Goal: Information Seeking & Learning: Learn about a topic

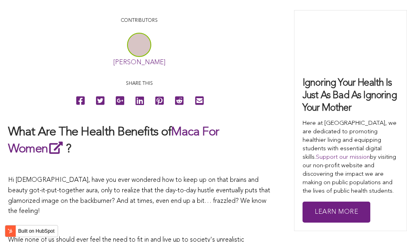
scroll to position [2309, 0]
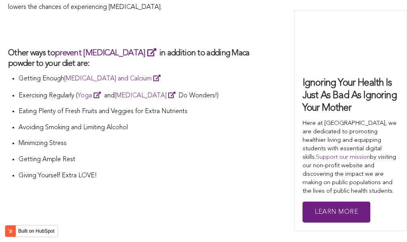
click at [203, 138] on p "Minimizing Stress" at bounding box center [145, 143] width 252 height 10
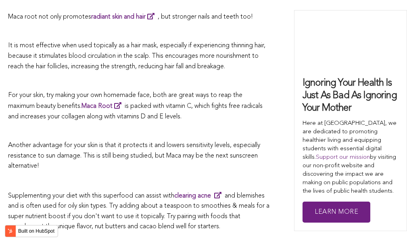
scroll to position [2106, 0]
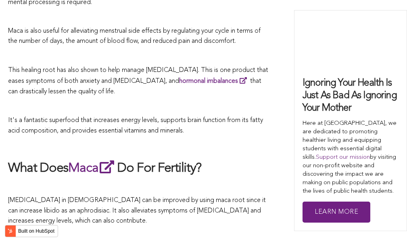
scroll to position [2299, 0]
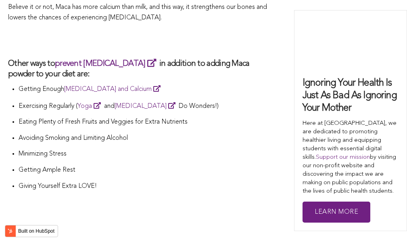
click at [197, 133] on li "Avoiding Smoking and Limiting Alcohol" at bounding box center [145, 141] width 252 height 16
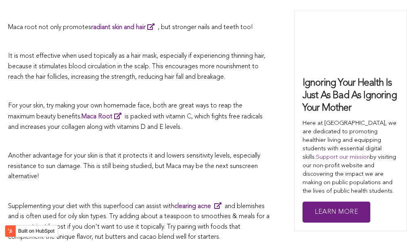
scroll to position [2153, 0]
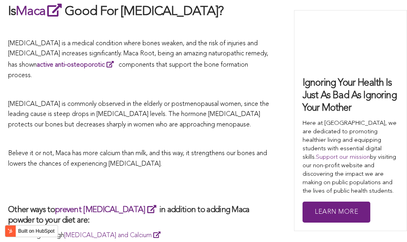
click at [220, 134] on p at bounding box center [139, 139] width 262 height 10
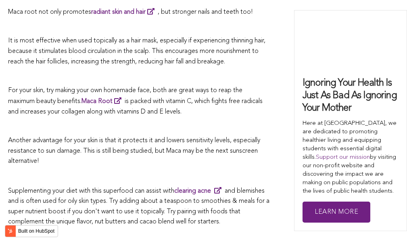
scroll to position [1862, 0]
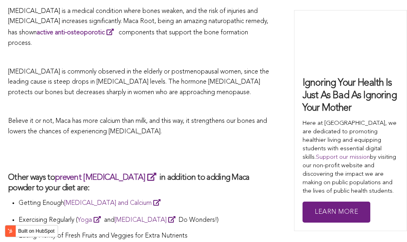
scroll to position [2016, 0]
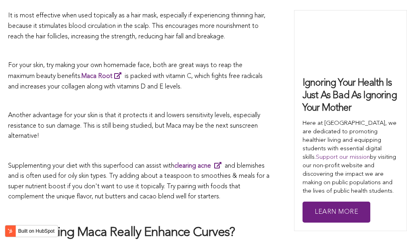
scroll to position [2233, 0]
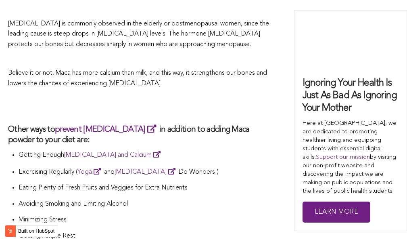
click at [157, 124] on h3 "Other ways to prevent [MEDICAL_DATA] in addition to adding Maca powder to your …" at bounding box center [139, 135] width 262 height 22
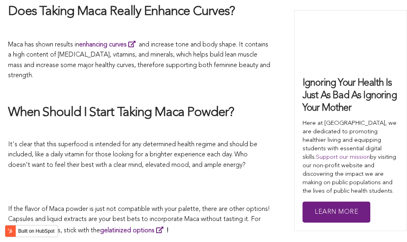
scroll to position [1834, 0]
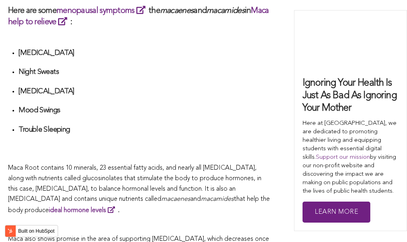
click at [221, 125] on h4 "Trouble Sleeping" at bounding box center [145, 129] width 252 height 9
click at [176, 175] on span "Maca Root contains 10 minerals, 23 essential fatty acids, and nearly all [MEDIC…" at bounding box center [135, 184] width 254 height 38
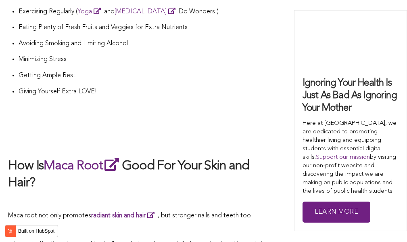
click at [163, 132] on h2 at bounding box center [139, 140] width 262 height 17
